Goal: Information Seeking & Learning: Learn about a topic

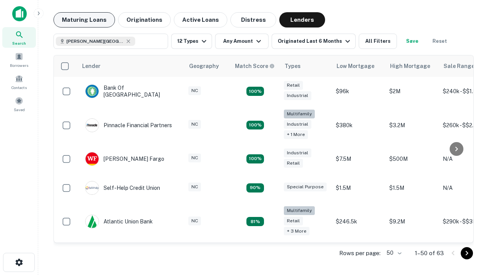
click at [84, 20] on button "Maturing Loans" at bounding box center [85, 19] width 62 height 15
